Goal: Information Seeking & Learning: Learn about a topic

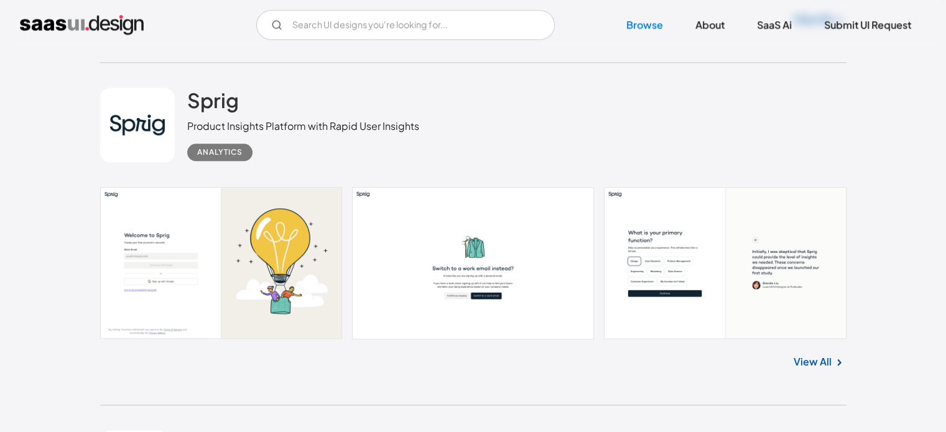
scroll to position [1258, 0]
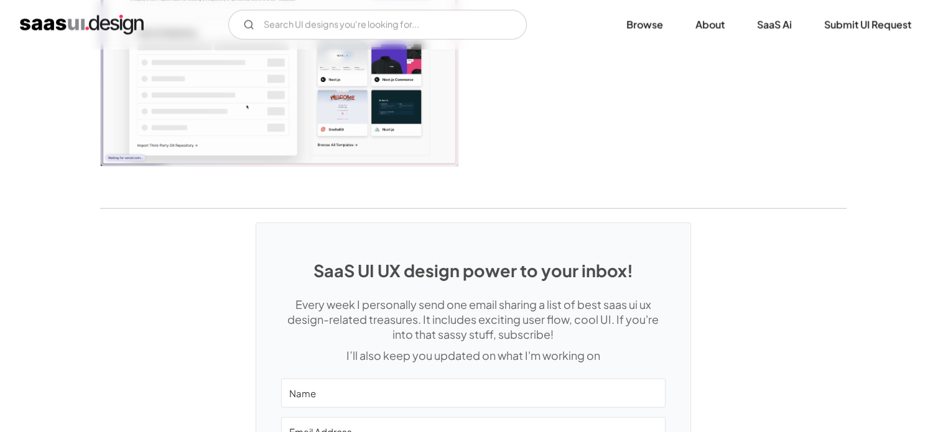
scroll to position [3420, 0]
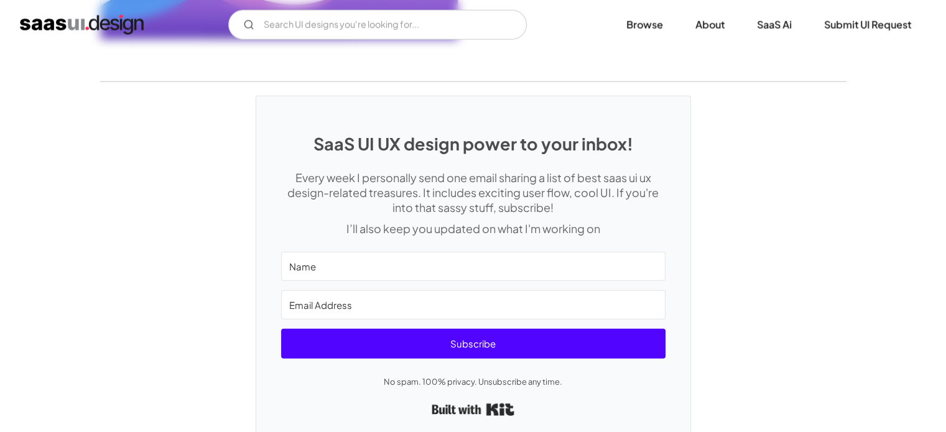
scroll to position [3160, 0]
